Goal: Task Accomplishment & Management: Use online tool/utility

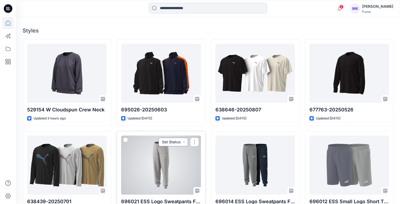
scroll to position [139, 0]
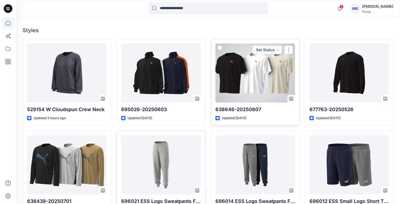
click at [251, 84] on div at bounding box center [254, 72] width 79 height 59
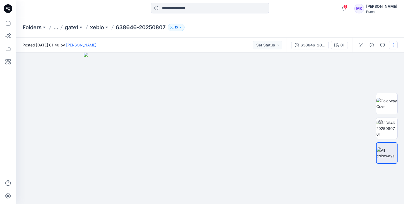
click at [394, 45] on button "button" at bounding box center [393, 45] width 9 height 9
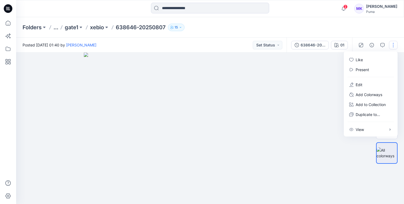
click at [312, 63] on img at bounding box center [210, 128] width 252 height 151
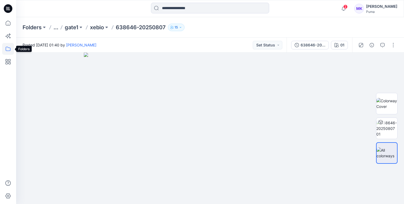
click at [7, 50] on icon at bounding box center [8, 49] width 12 height 12
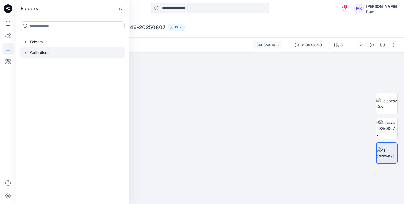
click at [27, 53] on icon "button" at bounding box center [26, 52] width 4 height 4
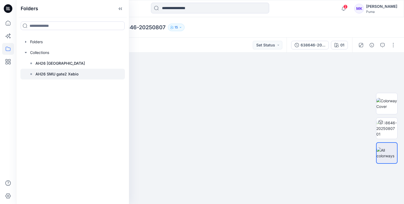
click at [32, 74] on rect at bounding box center [31, 74] width 2 height 2
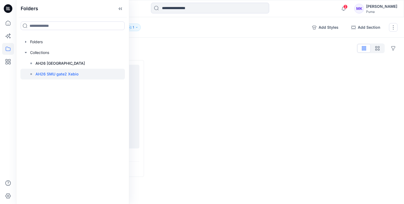
click at [88, 75] on div at bounding box center [72, 74] width 104 height 11
click at [73, 74] on p "AH26 SMU gate2 Xebio" at bounding box center [56, 74] width 43 height 6
click at [185, 79] on div at bounding box center [209, 118] width 121 height 117
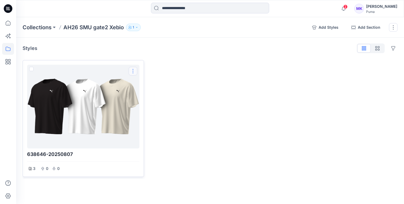
click at [134, 72] on button "Options" at bounding box center [133, 71] width 9 height 9
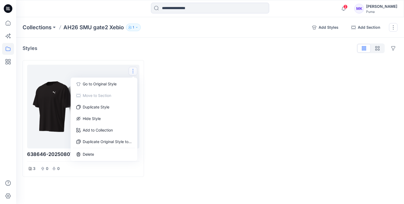
click at [180, 107] on div at bounding box center [209, 118] width 121 height 117
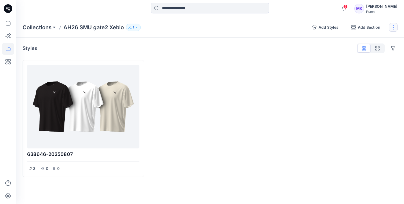
click at [392, 27] on button "button" at bounding box center [393, 27] width 9 height 9
click at [225, 78] on div at bounding box center [209, 118] width 121 height 117
click at [136, 28] on icon "button" at bounding box center [136, 27] width 3 height 3
click at [199, 44] on icon "button" at bounding box center [199, 44] width 4 height 4
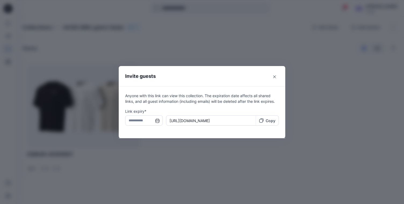
click at [271, 122] on p "Copy" at bounding box center [271, 121] width 10 height 6
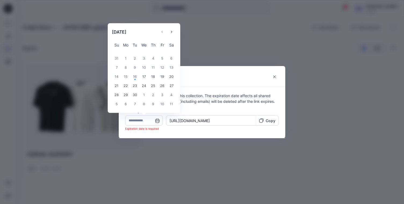
click at [157, 121] on input "text" at bounding box center [144, 120] width 38 height 10
click at [171, 77] on div "20" at bounding box center [171, 76] width 9 height 9
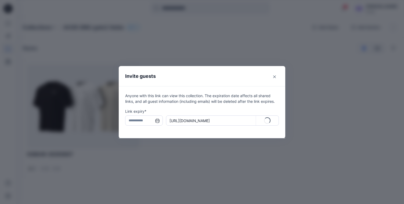
type input "**********"
click at [268, 121] on p "Copy" at bounding box center [271, 121] width 10 height 6
click at [273, 77] on icon "Close" at bounding box center [274, 76] width 3 height 3
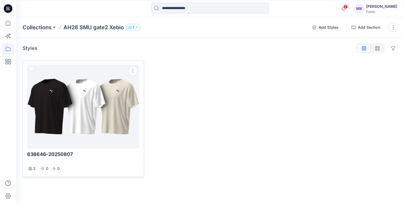
click at [79, 117] on div at bounding box center [83, 106] width 108 height 79
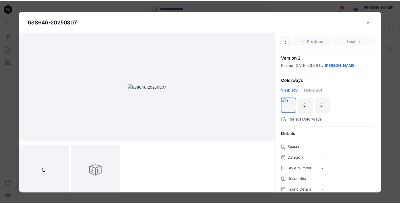
scroll to position [2, 0]
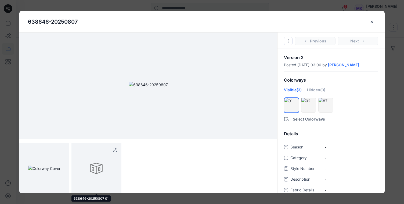
click at [103, 161] on div at bounding box center [96, 168] width 50 height 50
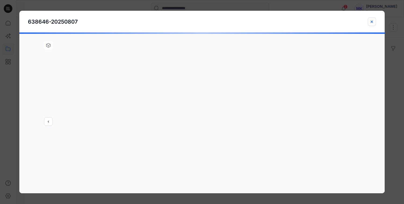
click at [373, 22] on icon "close-btn" at bounding box center [371, 22] width 4 height 4
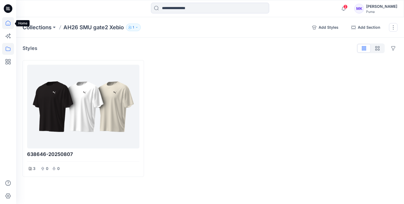
click at [9, 24] on icon at bounding box center [8, 23] width 12 height 12
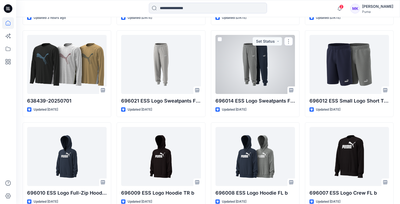
scroll to position [243, 0]
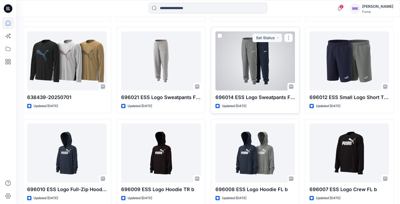
click at [249, 73] on div at bounding box center [254, 60] width 79 height 59
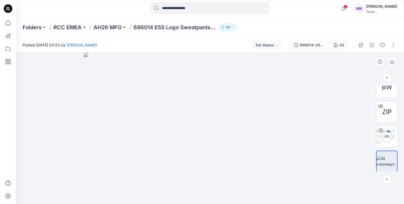
scroll to position [35, 0]
click at [387, 93] on div "BW" at bounding box center [386, 86] width 21 height 21
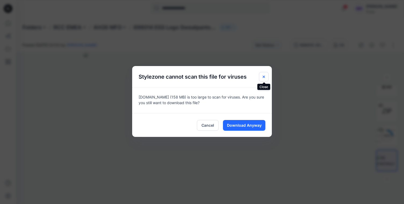
click at [264, 75] on icon "Close" at bounding box center [263, 77] width 4 height 4
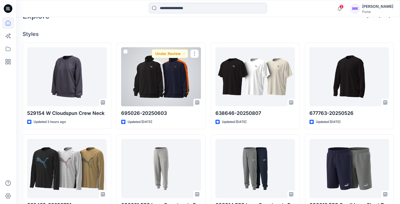
scroll to position [138, 0]
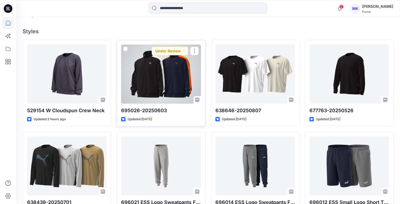
click at [172, 76] on div at bounding box center [160, 74] width 79 height 59
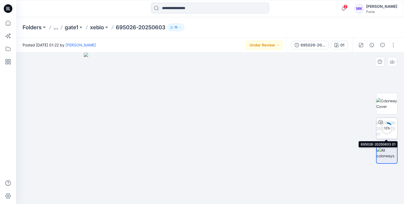
click at [386, 126] on div "12 %" at bounding box center [386, 128] width 13 height 5
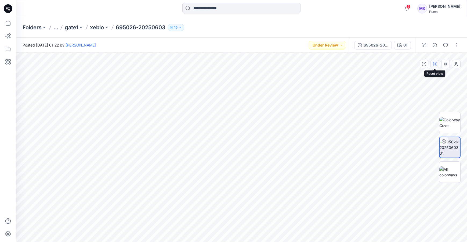
click at [399, 64] on icon "button" at bounding box center [435, 64] width 4 height 4
click at [399, 63] on icon "button" at bounding box center [445, 64] width 4 height 4
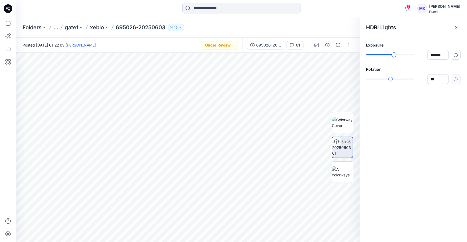
type input "******"
click at [394, 56] on div "slider-ex-1" at bounding box center [393, 54] width 5 height 5
type input "*****"
click at [397, 80] on div "slider-ex-1" at bounding box center [397, 79] width 5 height 5
click at [399, 27] on icon "button" at bounding box center [456, 27] width 2 height 2
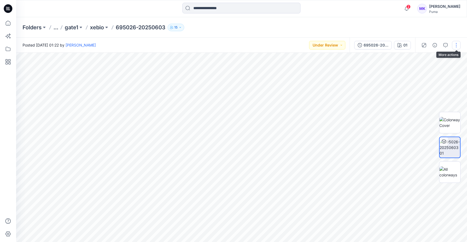
click at [399, 43] on button "button" at bounding box center [456, 45] width 9 height 9
click at [399, 117] on button "View" at bounding box center [433, 117] width 49 height 10
click at [399, 45] on icon "button" at bounding box center [424, 45] width 4 height 4
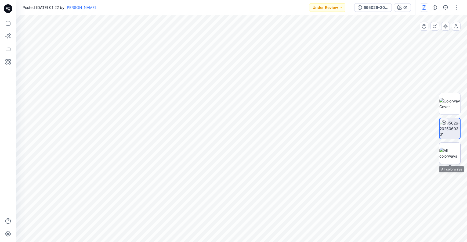
click at [399, 155] on img at bounding box center [449, 152] width 21 height 11
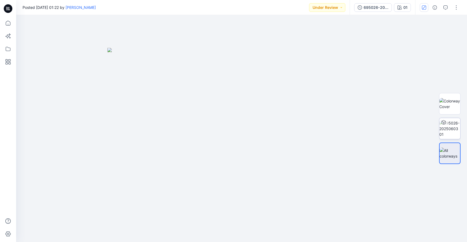
click at [330, 147] on img at bounding box center [241, 145] width 268 height 194
click at [315, 149] on img at bounding box center [241, 145] width 268 height 194
click at [189, 135] on img at bounding box center [241, 145] width 268 height 194
click at [399, 102] on img at bounding box center [449, 103] width 21 height 11
click at [0, 0] on button "button" at bounding box center [0, 0] width 0 height 0
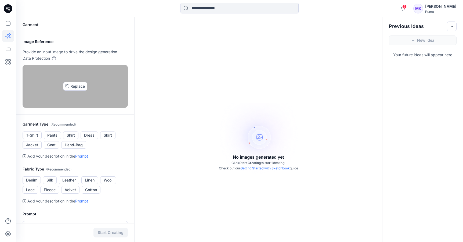
click at [77, 88] on img at bounding box center [75, 86] width 4 height 4
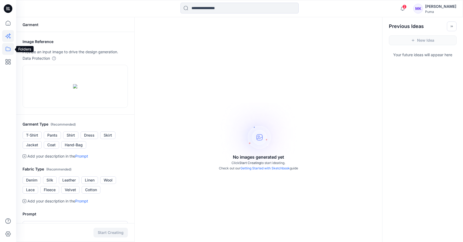
click at [7, 48] on icon at bounding box center [8, 49] width 12 height 12
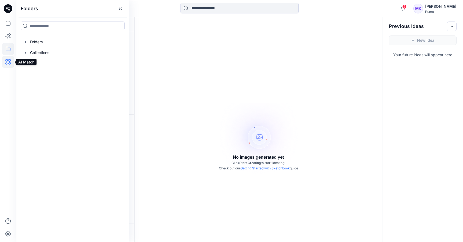
click at [8, 62] on icon at bounding box center [8, 62] width 2 height 2
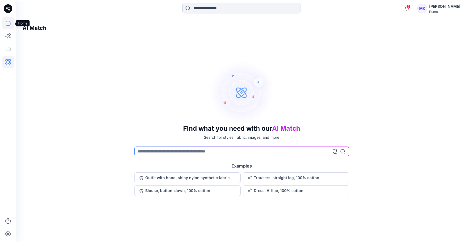
click at [10, 23] on icon at bounding box center [8, 23] width 5 height 5
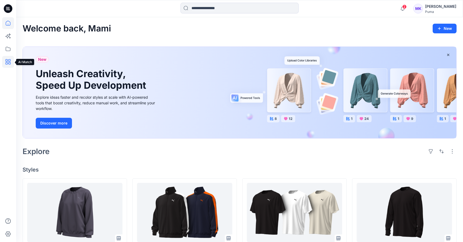
click at [8, 60] on icon at bounding box center [8, 62] width 12 height 12
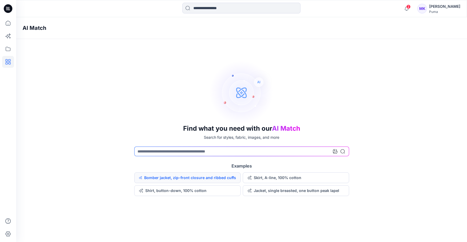
click at [215, 179] on button "Bomber jacket, zip-front closure and ribbed cuffs" at bounding box center [187, 177] width 106 height 11
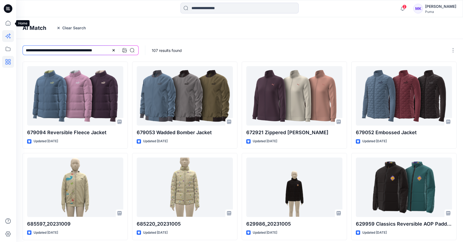
drag, startPoint x: 6, startPoint y: 25, endPoint x: 11, endPoint y: 31, distance: 7.7
click at [6, 25] on icon at bounding box center [8, 23] width 12 height 12
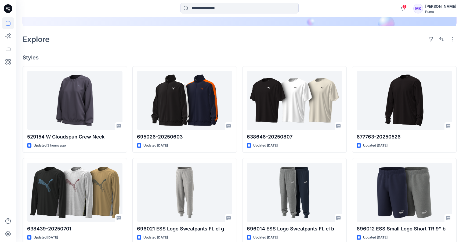
scroll to position [124, 0]
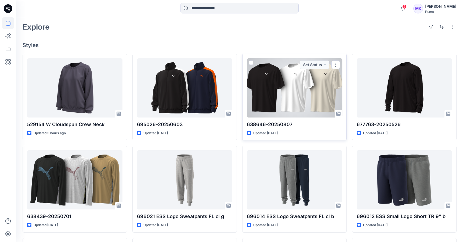
click at [294, 76] on div at bounding box center [294, 87] width 95 height 59
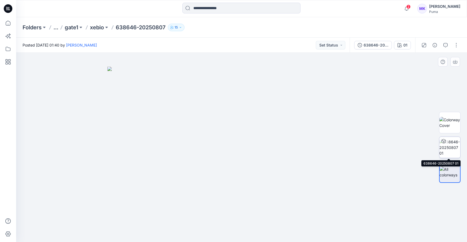
click at [399, 146] on img at bounding box center [449, 147] width 21 height 17
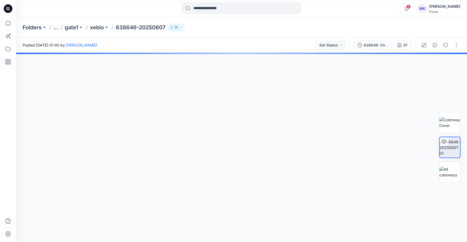
click at [399, 141] on icon at bounding box center [444, 142] width 0 height 2
click at [399, 150] on img at bounding box center [449, 147] width 20 height 17
click at [360, 45] on icon "button" at bounding box center [360, 45] width 4 height 4
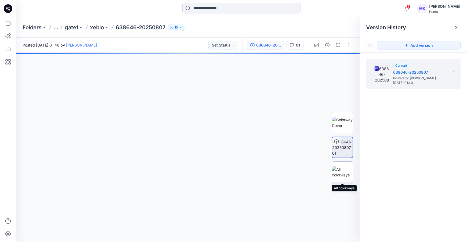
click at [350, 167] on img at bounding box center [342, 171] width 21 height 11
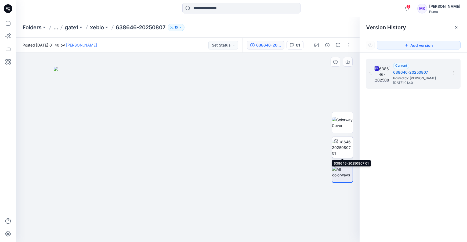
click at [346, 149] on img at bounding box center [342, 147] width 21 height 17
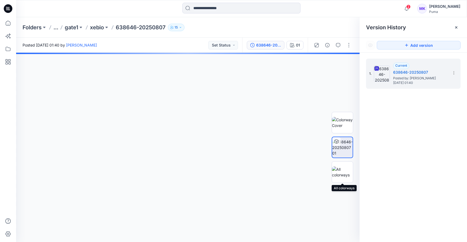
drag, startPoint x: 342, startPoint y: 174, endPoint x: 343, endPoint y: 141, distance: 33.3
click at [342, 174] on img at bounding box center [342, 171] width 21 height 11
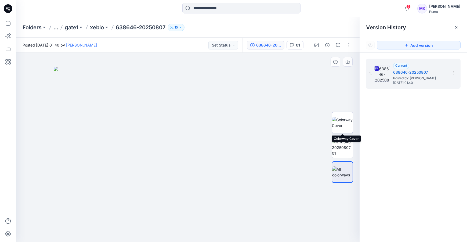
click at [344, 123] on img at bounding box center [342, 122] width 21 height 11
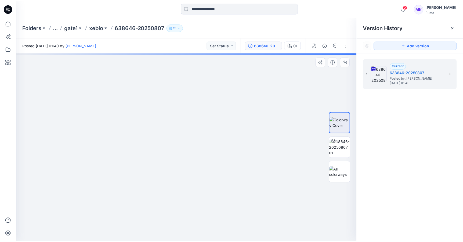
scroll to position [124, 0]
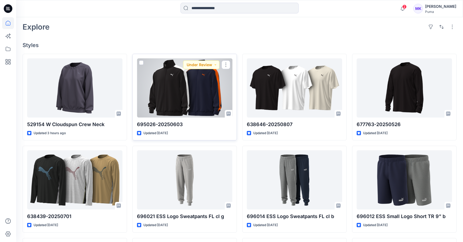
click at [188, 105] on div at bounding box center [184, 87] width 95 height 59
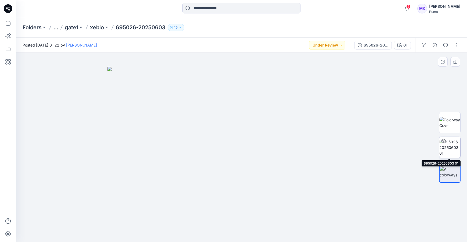
click at [399, 144] on img at bounding box center [449, 147] width 21 height 17
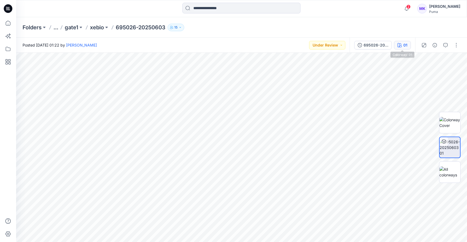
click at [398, 46] on icon "button" at bounding box center [399, 45] width 4 height 4
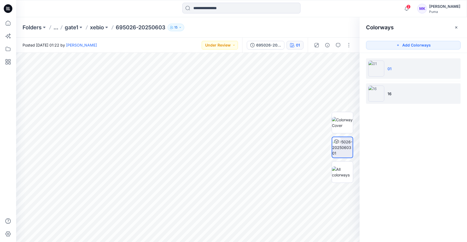
click at [380, 92] on img at bounding box center [376, 93] width 16 height 16
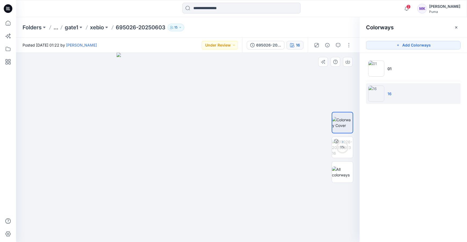
drag, startPoint x: 234, startPoint y: 168, endPoint x: 255, endPoint y: 167, distance: 21.5
click at [251, 167] on img at bounding box center [188, 147] width 143 height 189
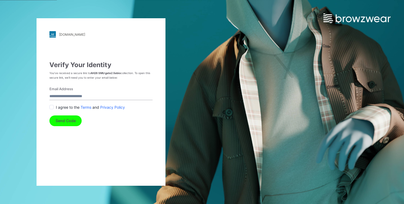
click at [75, 98] on input "Email Address" at bounding box center [100, 96] width 103 height 7
type input "**********"
click at [52, 107] on span at bounding box center [51, 107] width 4 height 4
click at [63, 119] on button "Send Code" at bounding box center [65, 120] width 32 height 11
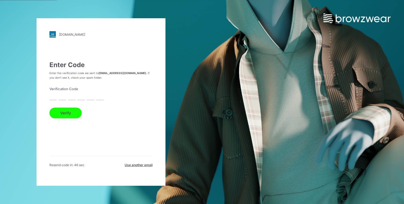
click at [57, 98] on form "Verification Code Verify" at bounding box center [100, 102] width 103 height 32
click at [52, 98] on input "text" at bounding box center [52, 96] width 7 height 7
paste input "*"
type input "*"
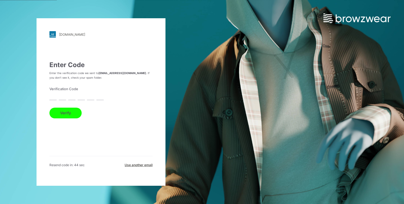
type input "*"
click at [70, 116] on button "Verify" at bounding box center [65, 113] width 32 height 11
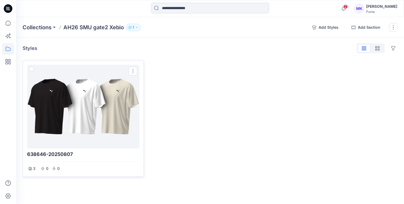
click at [98, 119] on div at bounding box center [83, 106] width 108 height 79
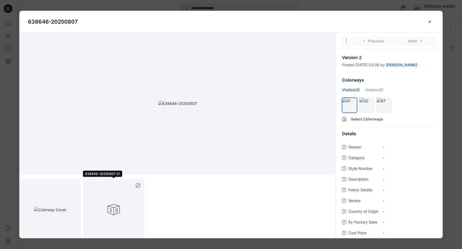
click at [115, 204] on div at bounding box center [113, 209] width 61 height 61
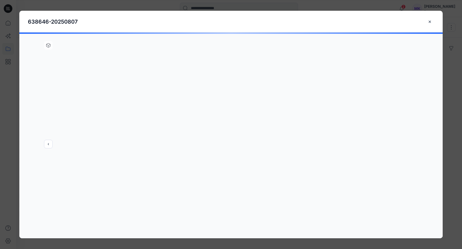
drag, startPoint x: 238, startPoint y: 155, endPoint x: 222, endPoint y: 156, distance: 16.4
click at [222, 157] on div at bounding box center [230, 135] width 423 height 206
click at [49, 145] on div at bounding box center [230, 135] width 423 height 206
click at [50, 47] on div at bounding box center [230, 135] width 423 height 206
click at [241, 130] on div at bounding box center [230, 135] width 423 height 206
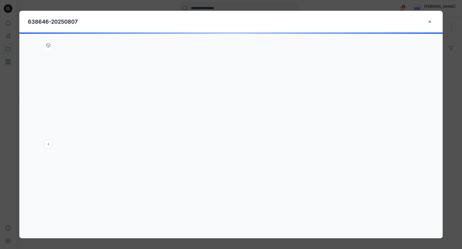
click at [51, 146] on div at bounding box center [230, 135] width 423 height 206
click at [404, 21] on icon "close-btn" at bounding box center [430, 21] width 2 height 2
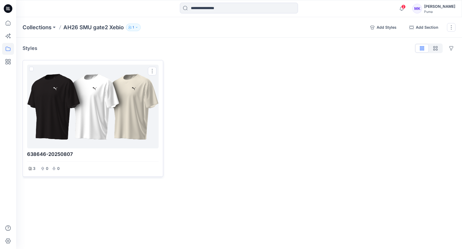
click at [121, 124] on div at bounding box center [92, 106] width 127 height 79
click at [152, 70] on button "Options" at bounding box center [152, 71] width 9 height 9
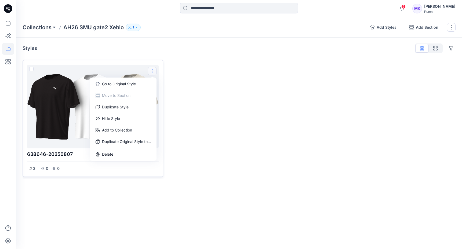
click at [66, 99] on div at bounding box center [92, 106] width 127 height 79
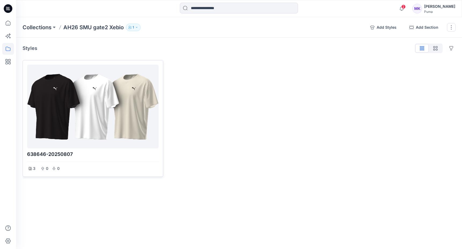
click at [66, 99] on div "638646-20250807 Go to Original Style Duplicate Original Style to... Previous Ne…" at bounding box center [231, 124] width 462 height 249
click at [65, 108] on div at bounding box center [92, 106] width 127 height 79
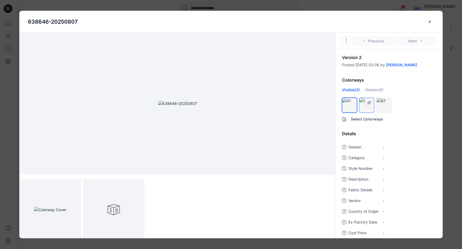
click at [369, 104] on div at bounding box center [366, 101] width 14 height 6
click at [384, 104] on div at bounding box center [384, 101] width 14 height 6
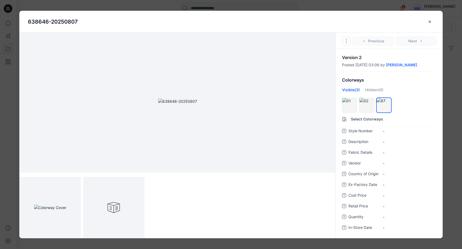
click at [404, 46] on div "Go to Original Style Duplicate Original Style to... Previous Next" at bounding box center [389, 40] width 107 height 16
click at [347, 42] on icon "Options" at bounding box center [346, 41] width 4 height 4
click at [359, 53] on link "Go to Original Style" at bounding box center [346, 54] width 65 height 11
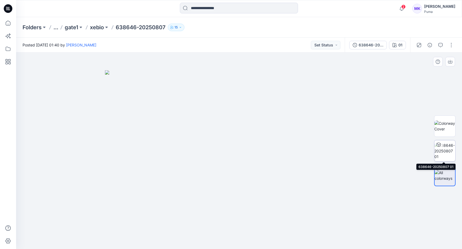
click at [404, 155] on img at bounding box center [444, 151] width 21 height 17
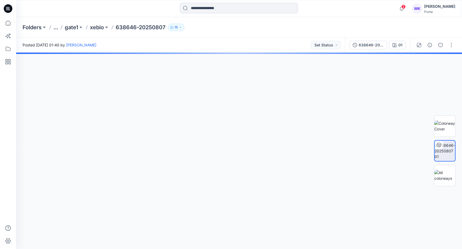
click at [404, 148] on img at bounding box center [445, 151] width 20 height 17
click at [333, 45] on button "Set Status" at bounding box center [326, 45] width 30 height 9
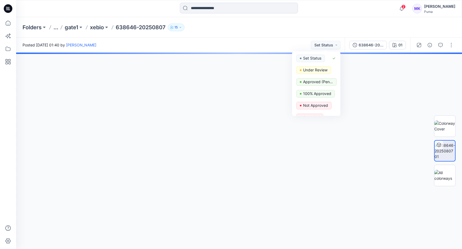
click at [180, 27] on icon "button" at bounding box center [180, 27] width 3 height 3
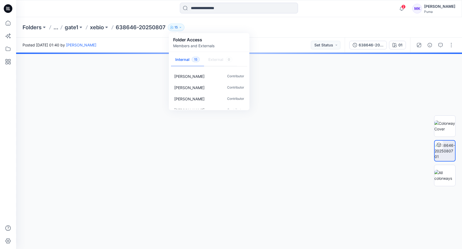
scroll to position [129, 0]
click at [321, 68] on div at bounding box center [239, 151] width 446 height 197
